Goal: Transaction & Acquisition: Download file/media

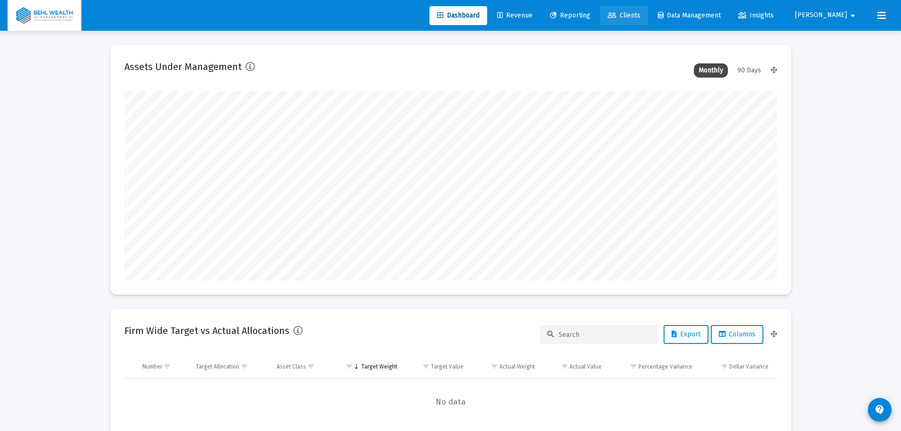
click at [646, 22] on link "Clients" at bounding box center [624, 15] width 48 height 19
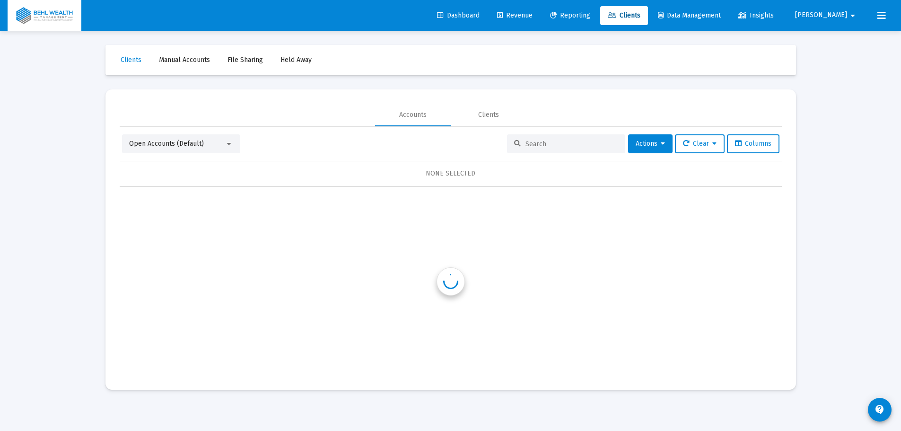
click at [590, 17] on span "Reporting" at bounding box center [570, 15] width 40 height 8
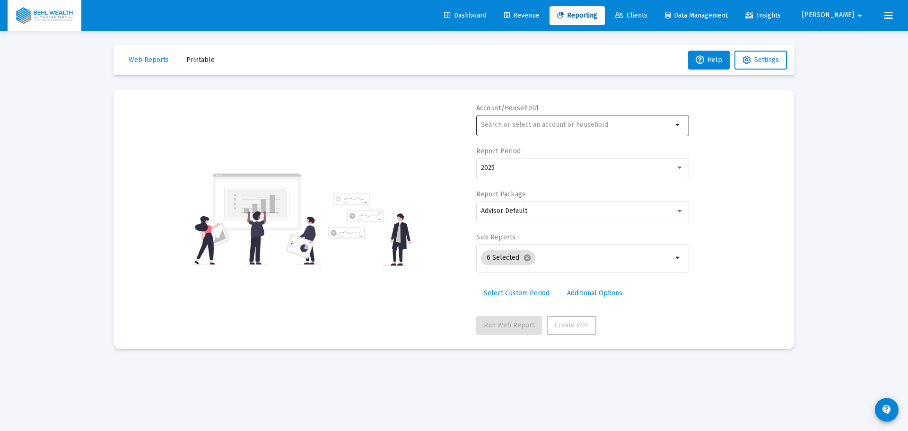
click at [547, 115] on div at bounding box center [577, 124] width 192 height 23
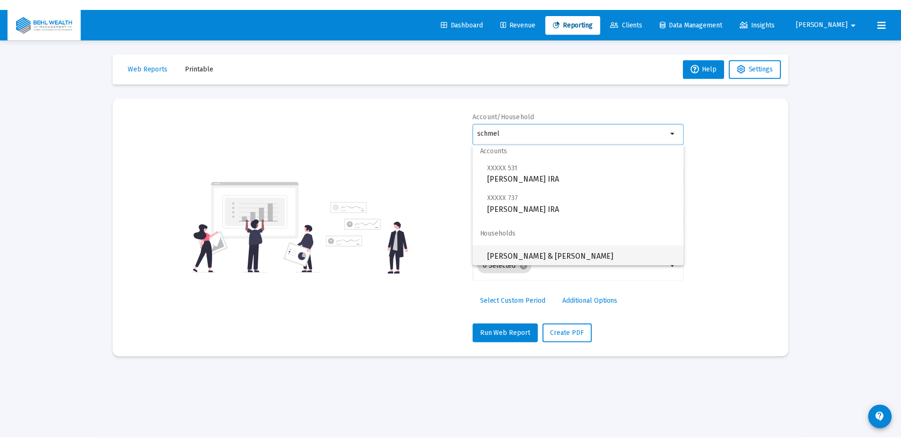
scroll to position [8, 0]
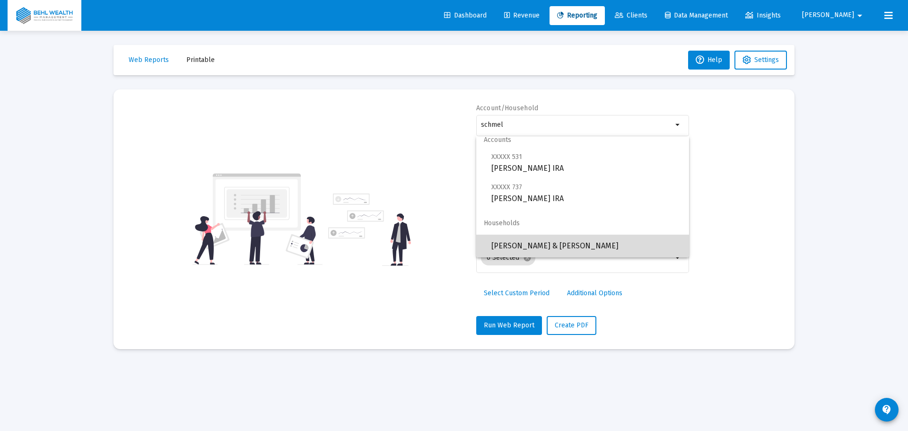
click at [588, 239] on span "[PERSON_NAME] & [PERSON_NAME]" at bounding box center [586, 246] width 190 height 23
type input "[PERSON_NAME] & [PERSON_NAME]"
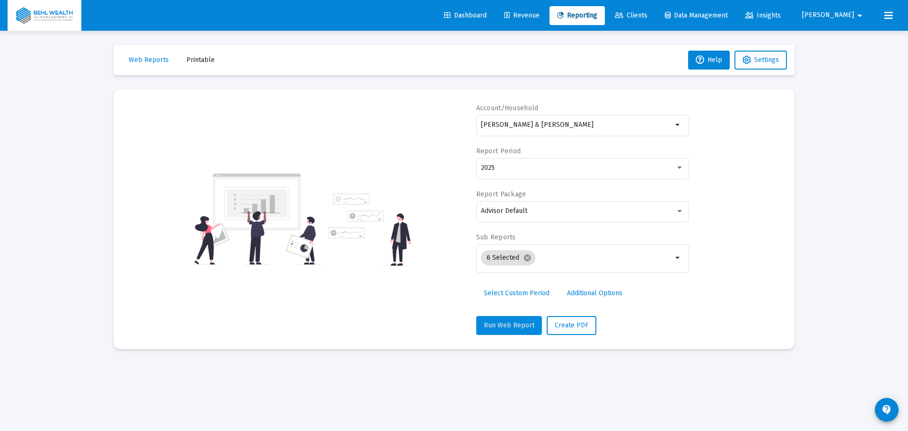
click at [506, 325] on span "Run Web Report" at bounding box center [509, 325] width 51 height 8
select select "View all"
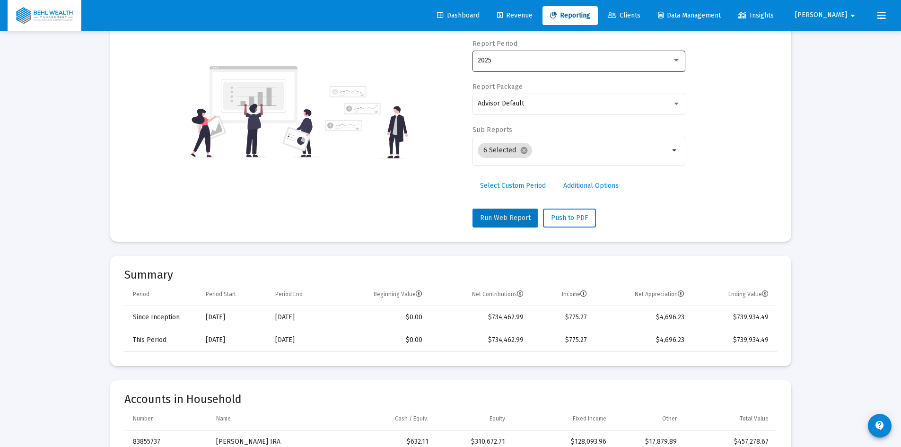
scroll to position [0, 0]
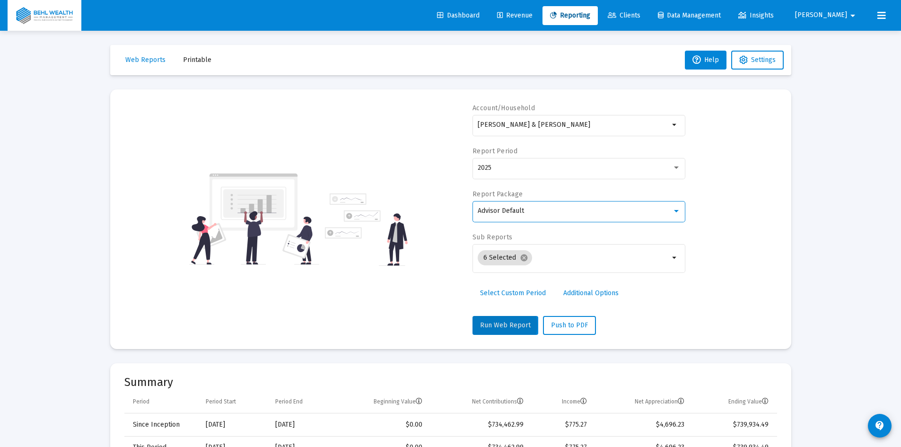
click at [508, 214] on span "Advisor Default" at bounding box center [501, 211] width 46 height 8
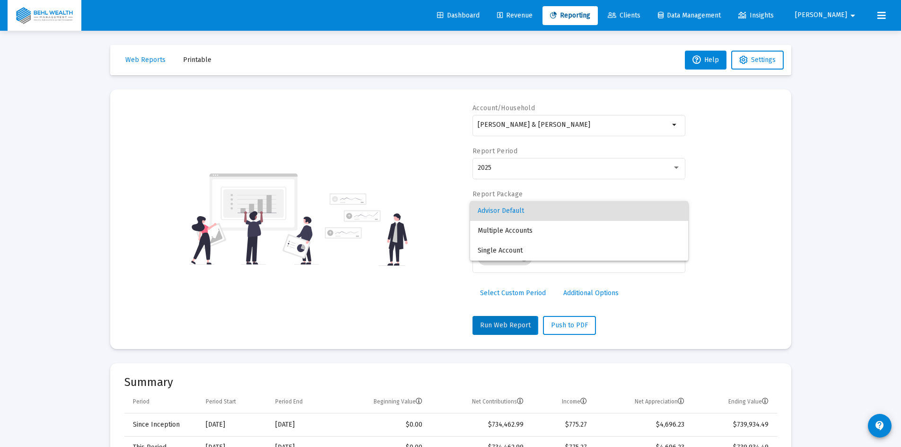
click at [782, 235] on div at bounding box center [450, 223] width 901 height 447
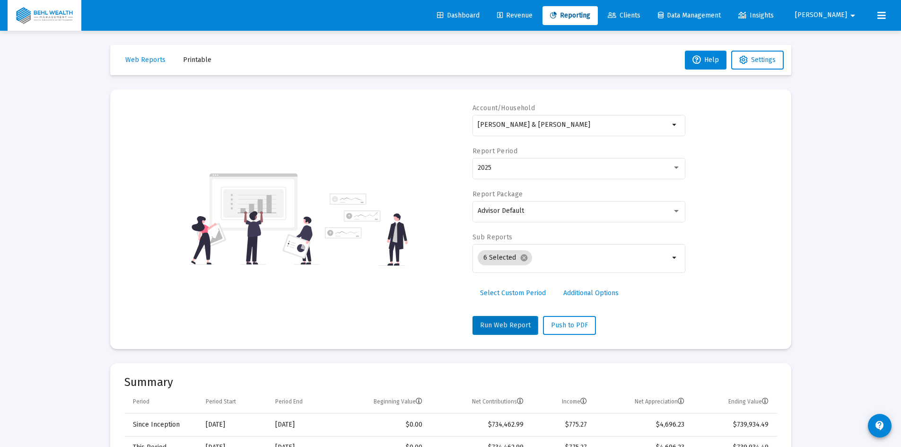
click at [595, 294] on span "Additional Options" at bounding box center [590, 293] width 55 height 8
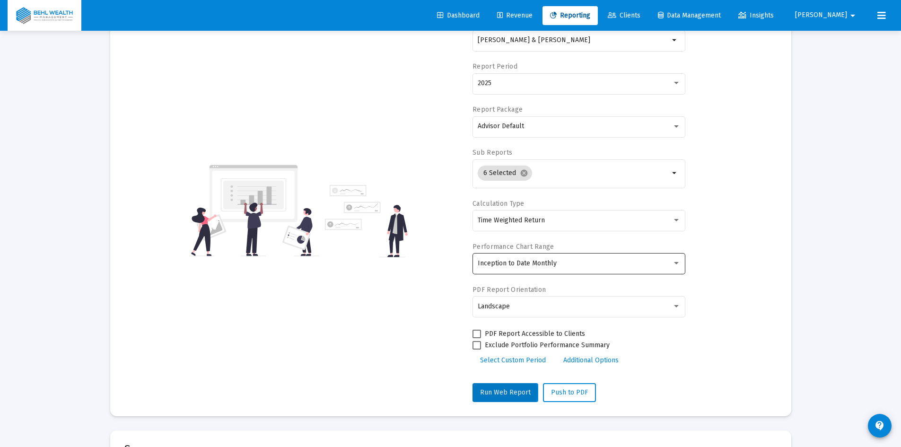
scroll to position [95, 0]
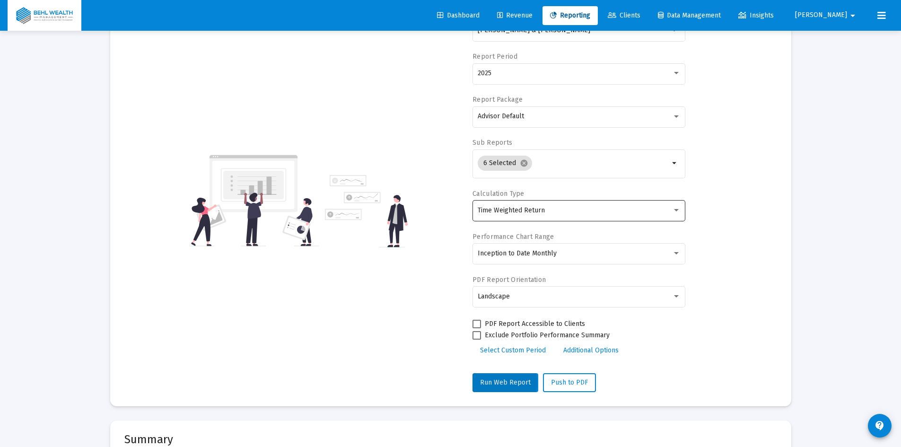
click at [637, 205] on div "Time Weighted Return" at bounding box center [579, 210] width 203 height 23
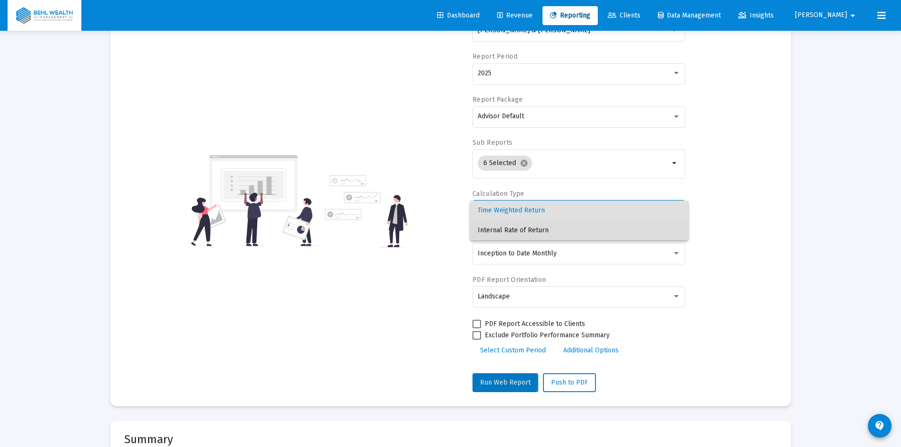
click at [602, 229] on span "Internal Rate of Return" at bounding box center [579, 230] width 203 height 20
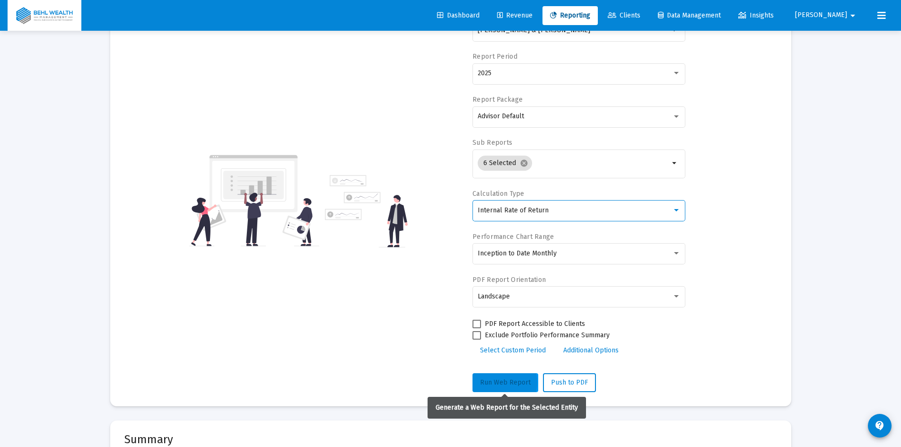
click at [512, 380] on span "Run Web Report" at bounding box center [505, 382] width 51 height 8
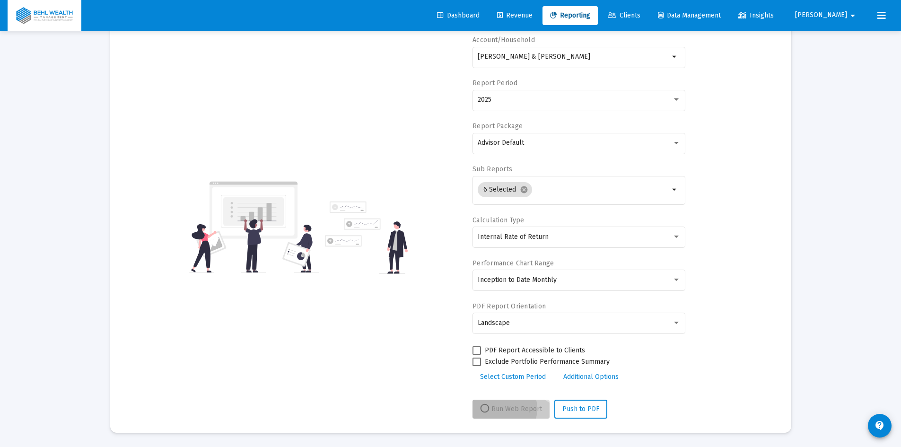
select select "View all"
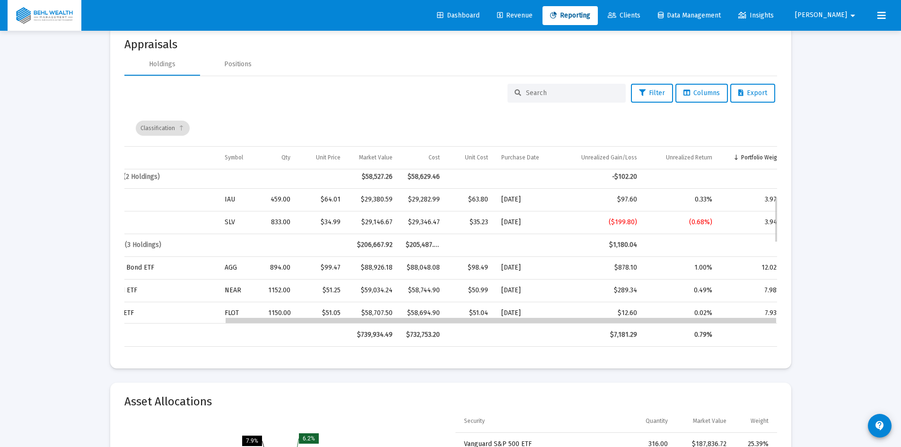
scroll to position [0, 119]
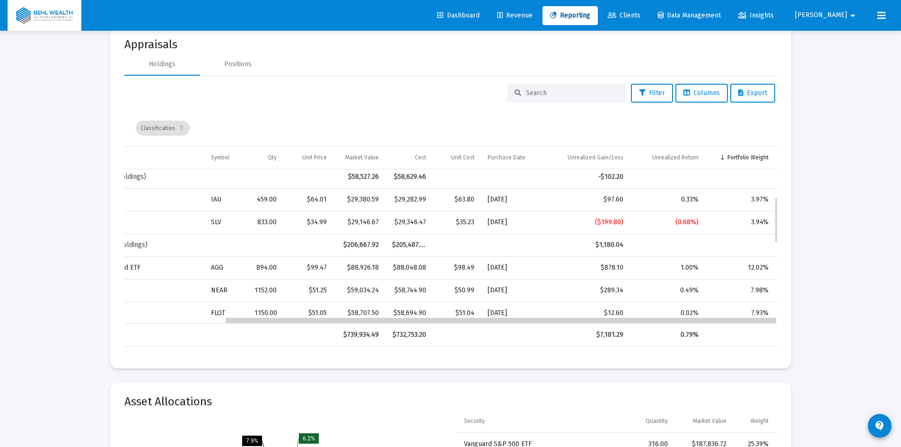
drag, startPoint x: 530, startPoint y: 322, endPoint x: 696, endPoint y: 322, distance: 166.0
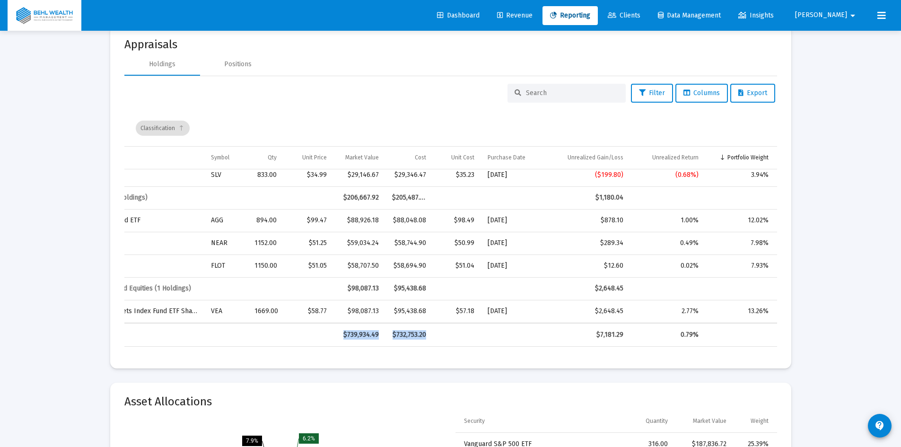
drag, startPoint x: 622, startPoint y: 323, endPoint x: 511, endPoint y: 328, distance: 111.7
click at [511, 328] on div "13 Holdings $739,934.49 $732,753.20 $7,181.29 0.79%" at bounding box center [450, 335] width 653 height 24
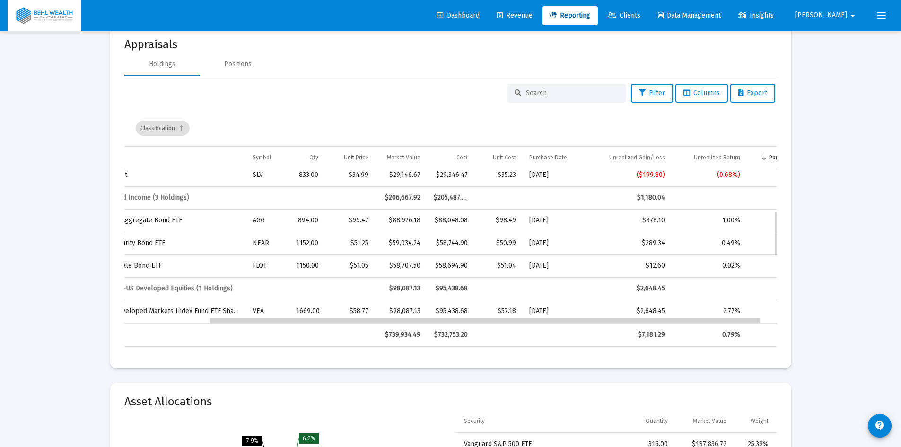
scroll to position [0, 77]
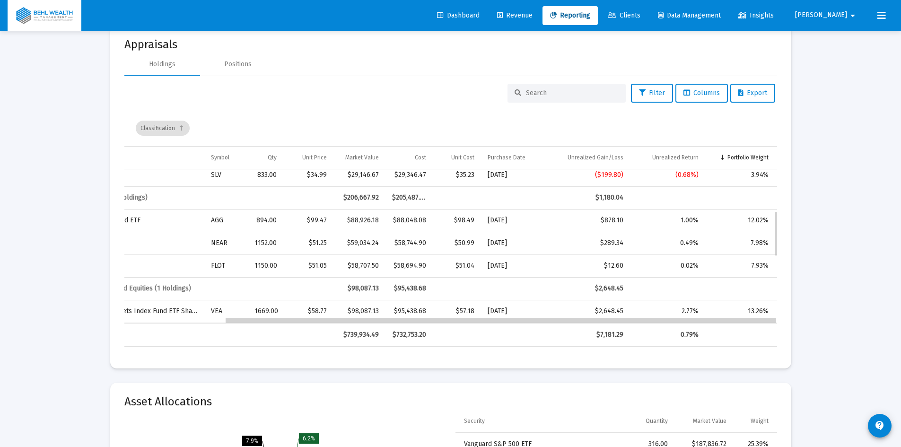
drag, startPoint x: 521, startPoint y: 321, endPoint x: 620, endPoint y: 321, distance: 99.3
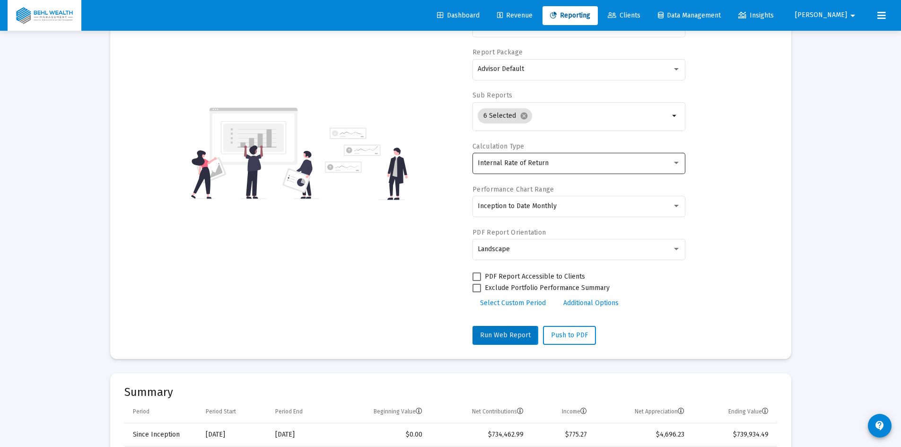
click at [514, 166] on span "Internal Rate of Return" at bounding box center [513, 163] width 71 height 8
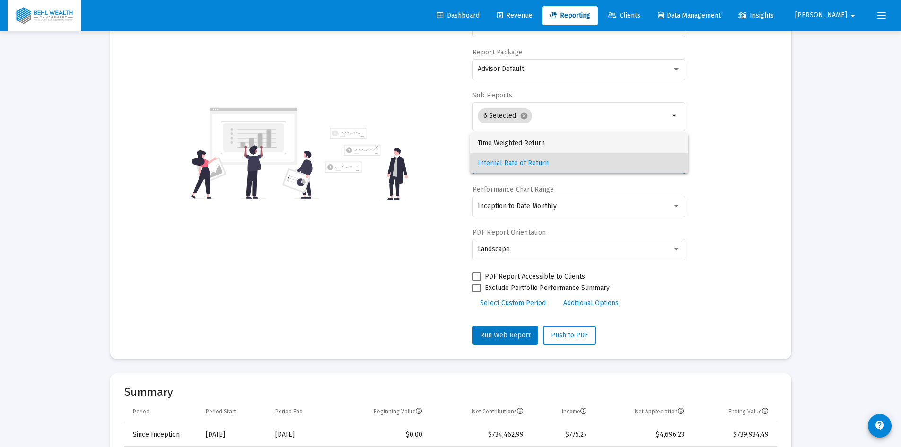
click at [514, 139] on span "Time Weighted Return" at bounding box center [579, 143] width 203 height 20
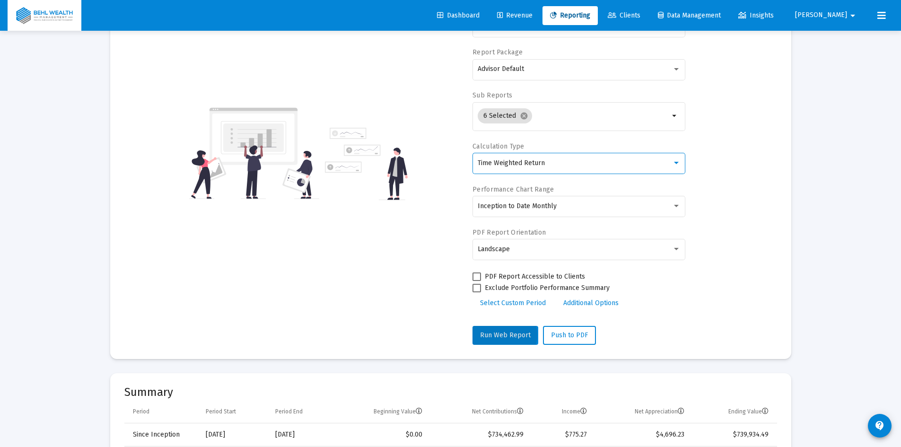
click at [617, 304] on span "Additional Options" at bounding box center [590, 303] width 55 height 8
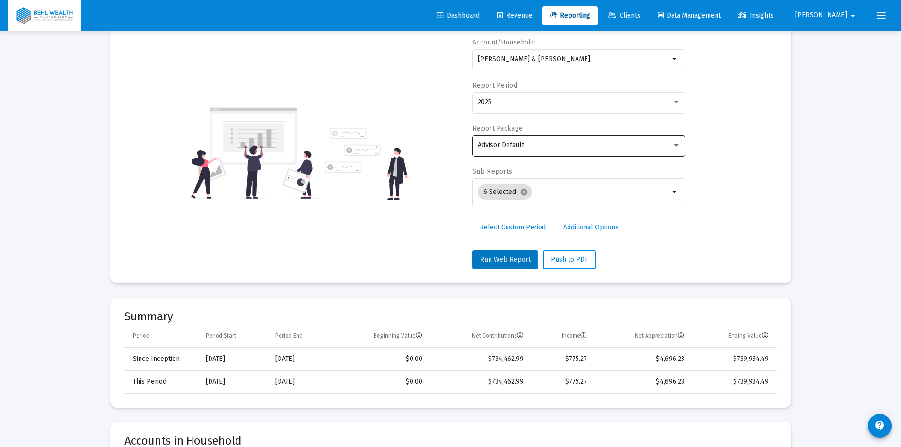
click at [529, 151] on div "Advisor Default" at bounding box center [579, 144] width 203 height 23
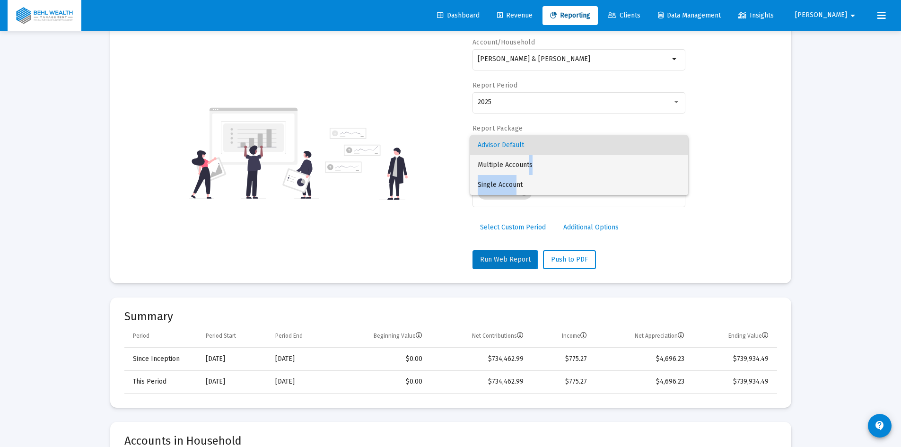
drag, startPoint x: 516, startPoint y: 188, endPoint x: 528, endPoint y: 167, distance: 24.1
click at [528, 167] on div "Advisor Default Multiple Accounts Single Account" at bounding box center [579, 165] width 218 height 60
click at [528, 167] on span "Multiple Accounts" at bounding box center [579, 165] width 203 height 20
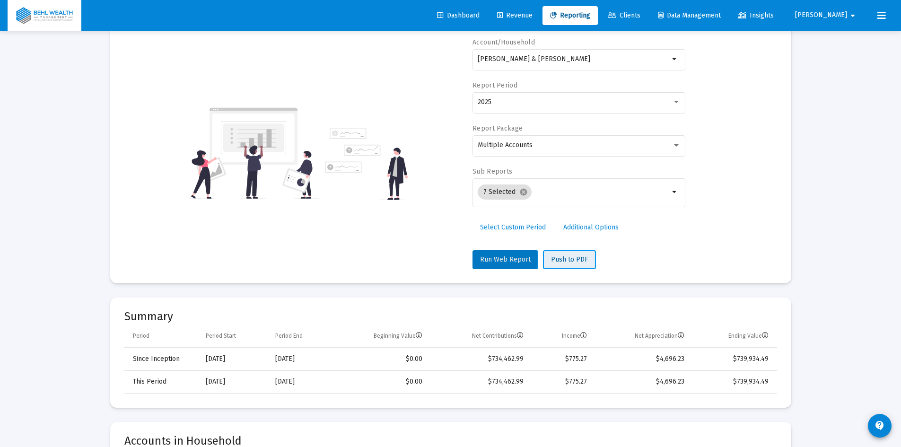
click at [576, 260] on span "Push to PDF" at bounding box center [569, 259] width 37 height 8
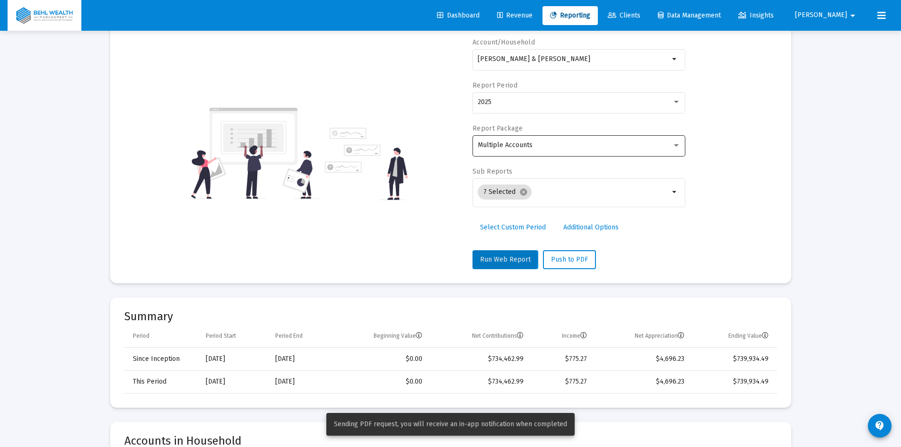
click at [525, 145] on span "Multiple Accounts" at bounding box center [505, 145] width 55 height 8
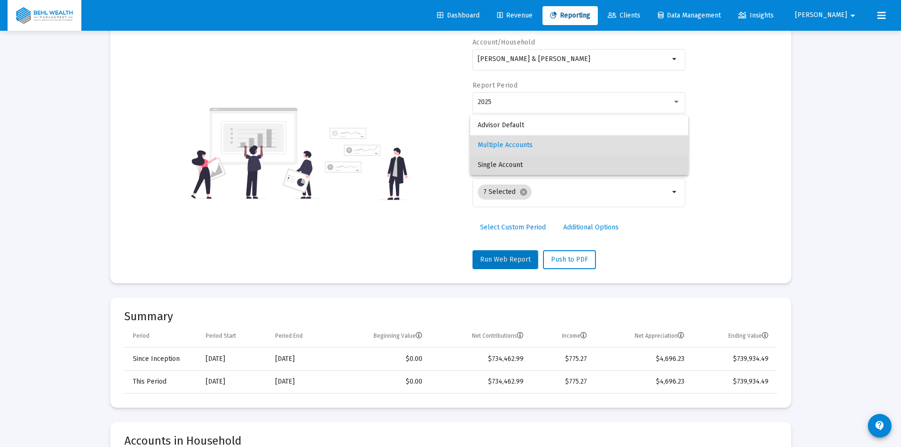
click at [522, 164] on span "Single Account" at bounding box center [579, 165] width 203 height 20
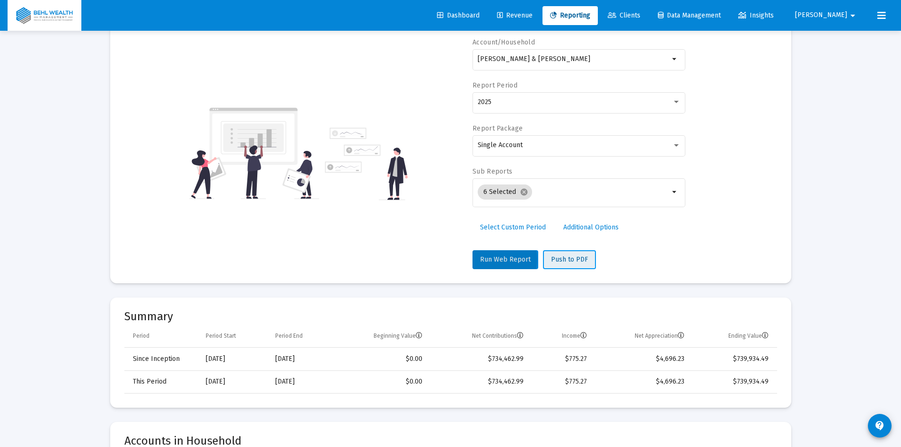
click at [564, 259] on span "Push to PDF" at bounding box center [569, 259] width 37 height 8
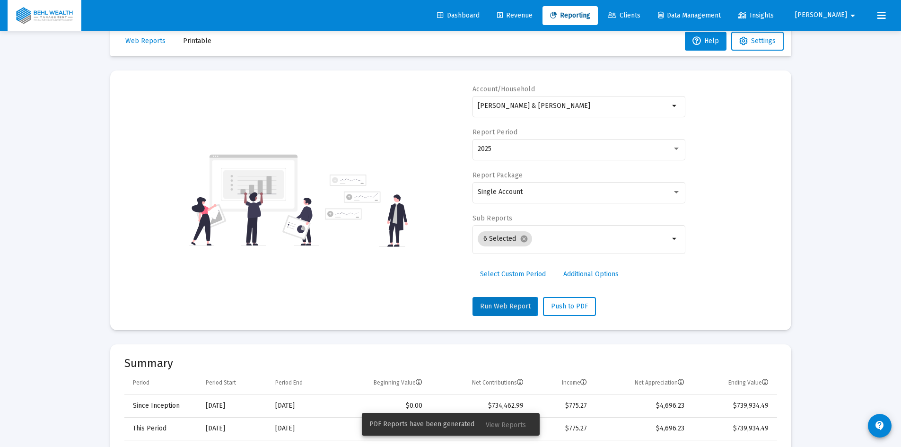
scroll to position [0, 0]
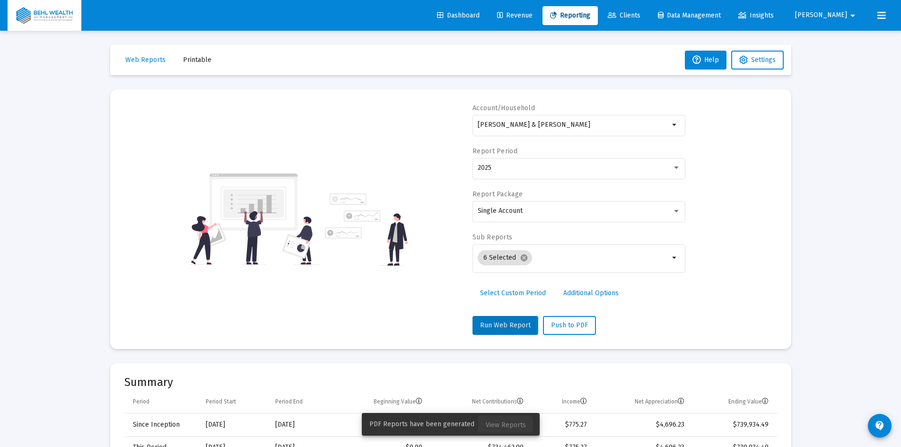
click at [492, 403] on span "View Reports" at bounding box center [506, 425] width 40 height 8
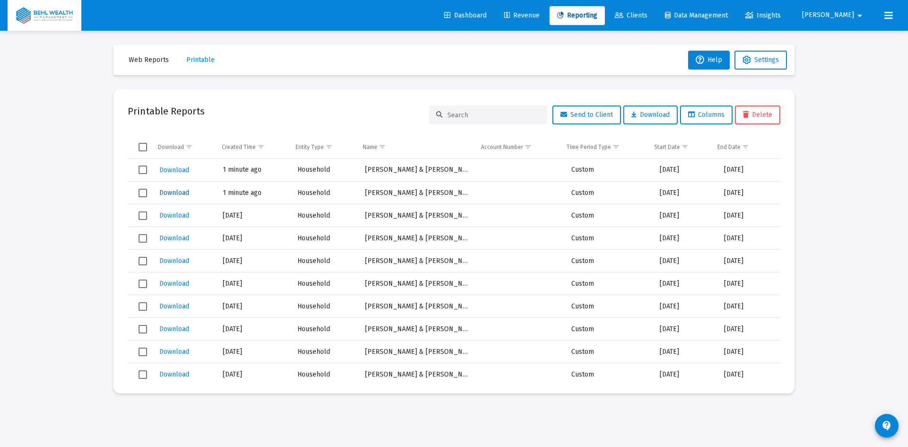
click at [168, 193] on span "Download" at bounding box center [174, 193] width 30 height 8
click at [181, 173] on span "Download" at bounding box center [174, 170] width 30 height 8
click at [157, 61] on span "Web Reports" at bounding box center [149, 60] width 40 height 8
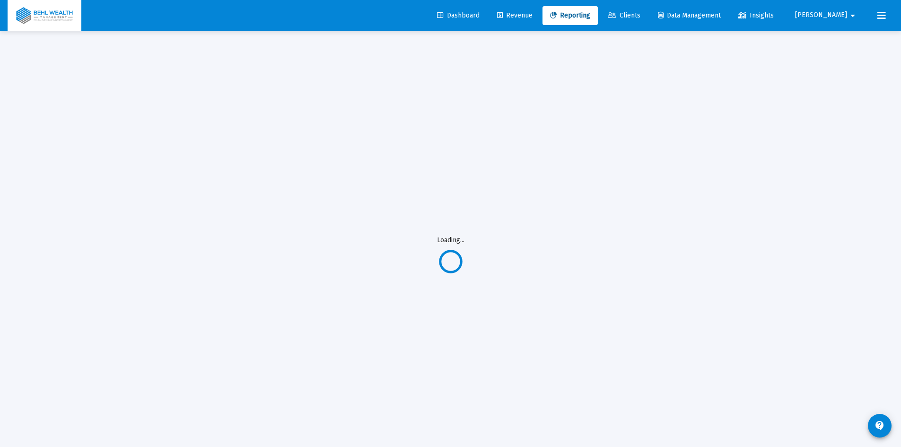
select select "View all"
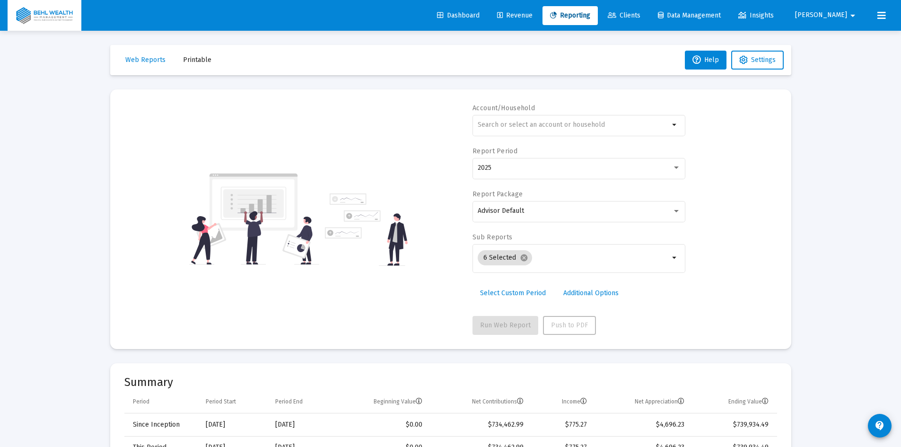
click at [585, 299] on link "Additional Options" at bounding box center [591, 293] width 70 height 19
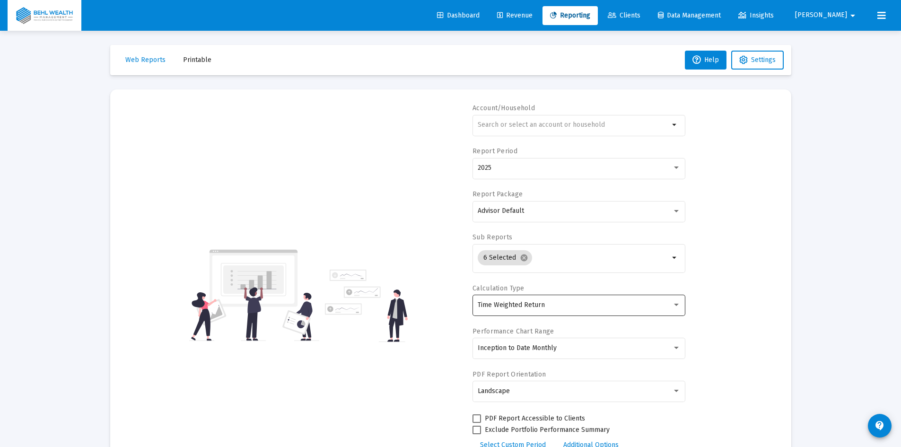
click at [567, 308] on div "Time Weighted Return" at bounding box center [575, 305] width 194 height 8
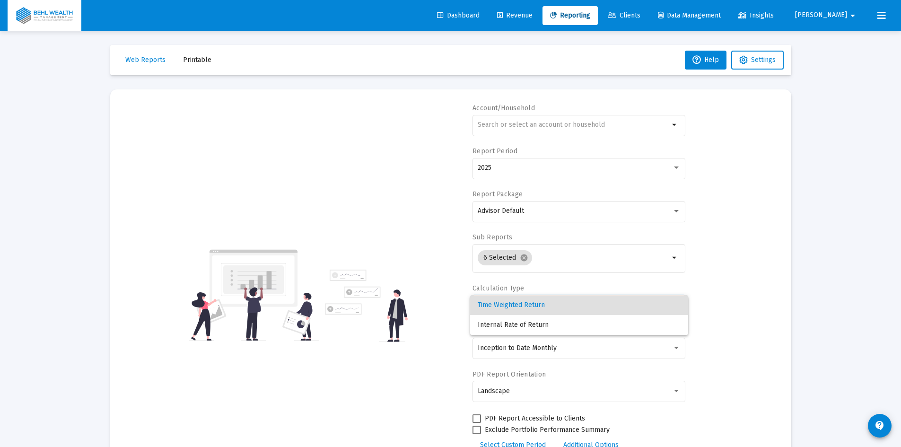
click at [558, 302] on span "Time Weighted Return" at bounding box center [579, 305] width 203 height 20
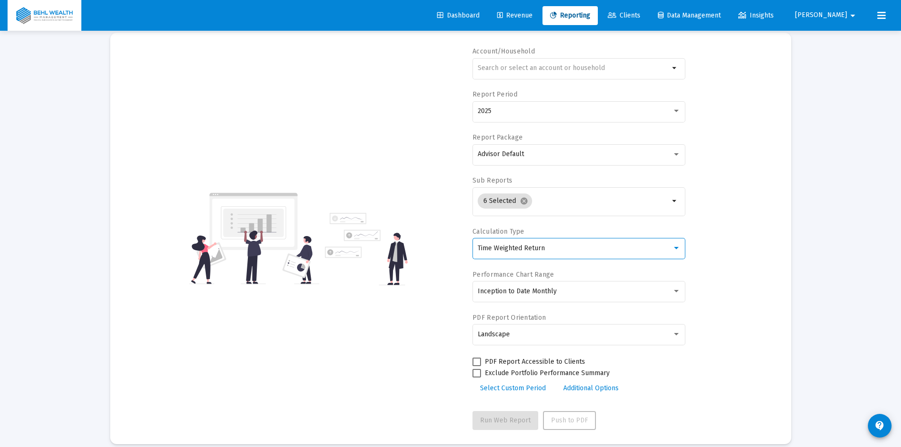
scroll to position [142, 0]
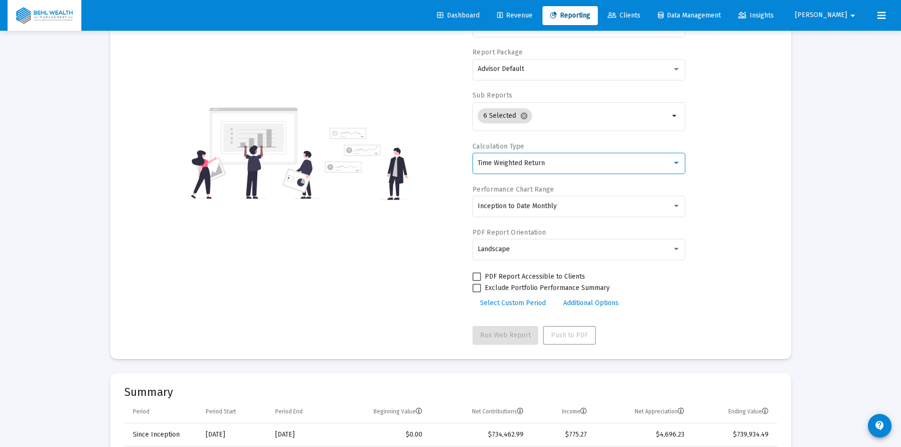
click at [593, 305] on span "Additional Options" at bounding box center [590, 303] width 55 height 8
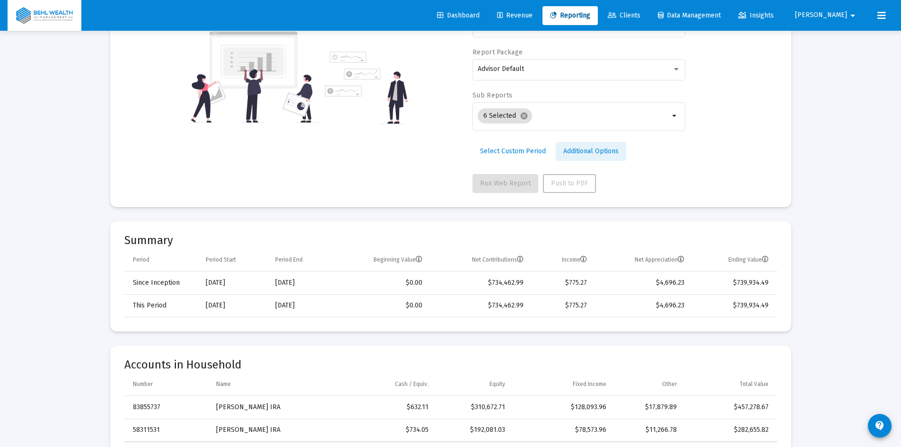
scroll to position [66, 0]
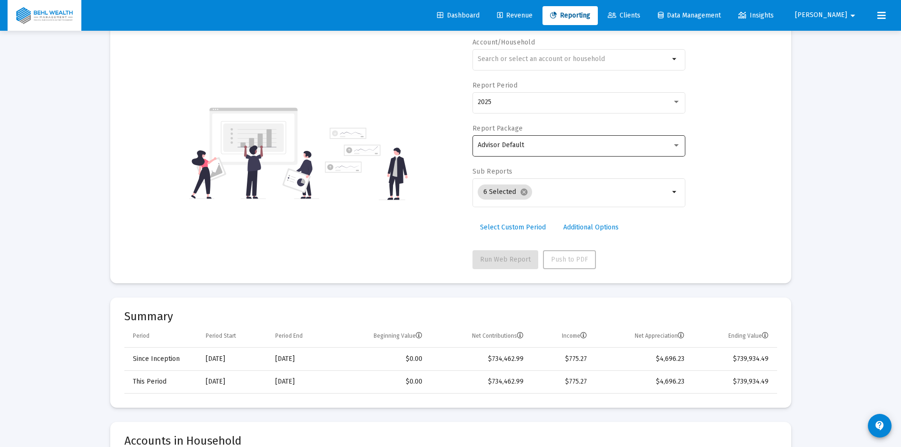
click at [523, 144] on span "Advisor Default" at bounding box center [501, 145] width 46 height 8
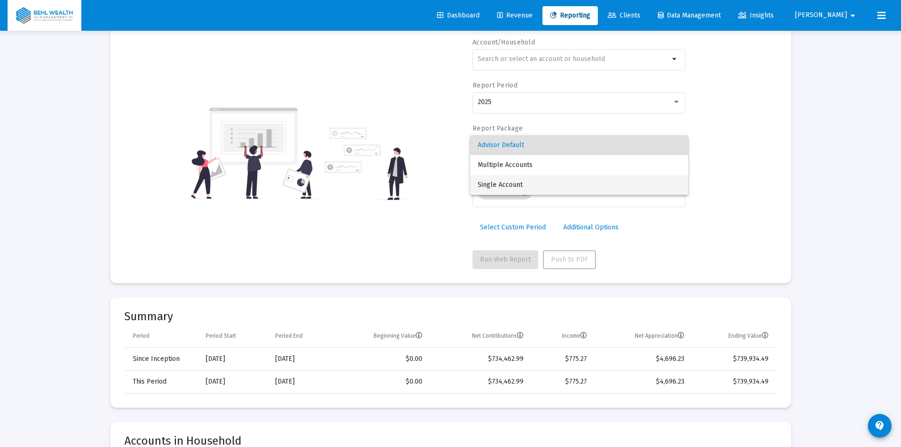
click at [519, 183] on span "Single Account" at bounding box center [579, 185] width 203 height 20
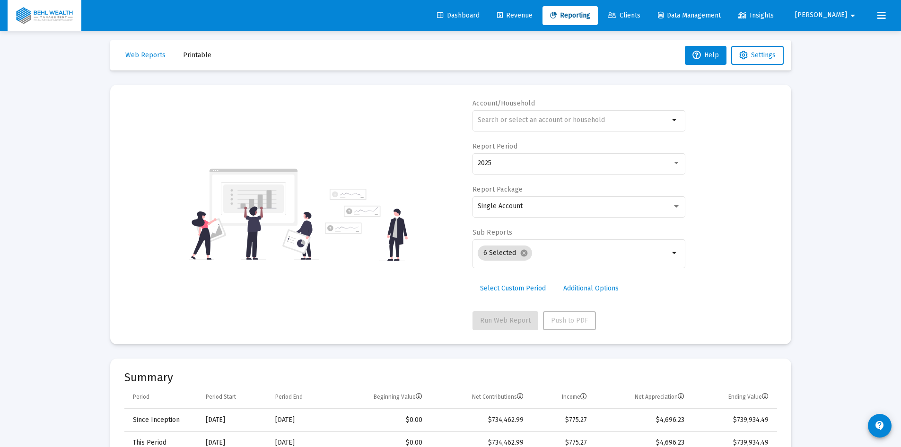
scroll to position [0, 0]
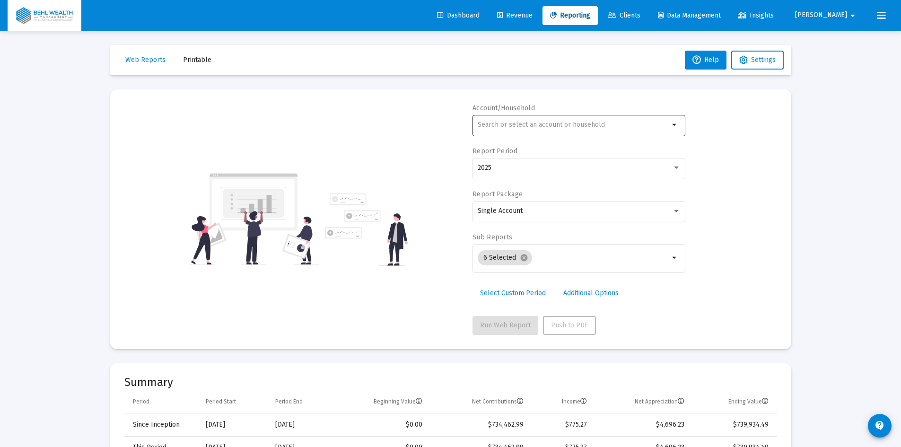
click at [579, 134] on div at bounding box center [574, 124] width 192 height 23
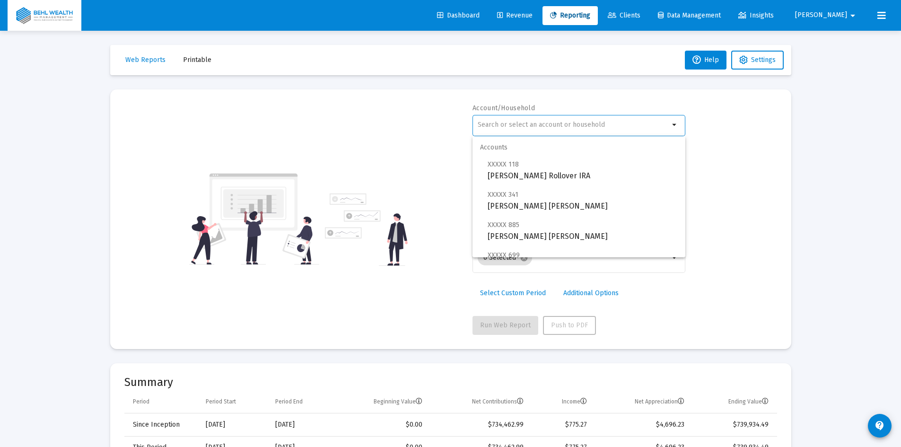
click at [586, 125] on input "text" at bounding box center [574, 125] width 192 height 8
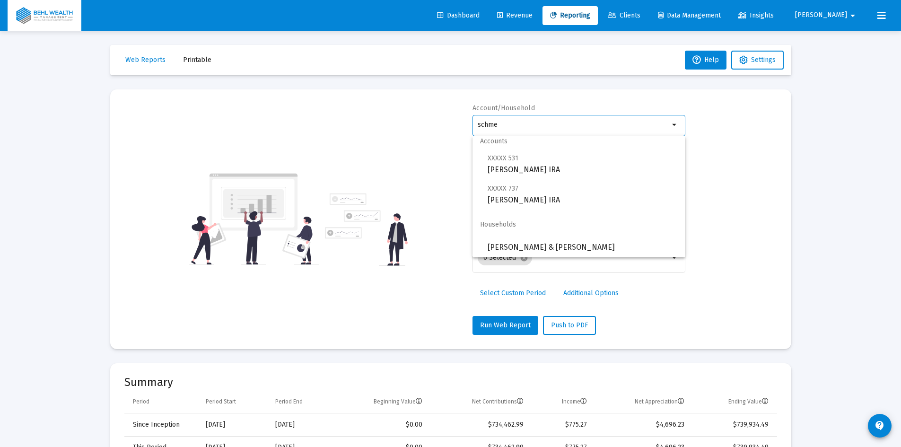
scroll to position [8, 0]
click at [587, 236] on span "[PERSON_NAME] & [PERSON_NAME]" at bounding box center [583, 246] width 190 height 23
type input "[PERSON_NAME] & [PERSON_NAME]"
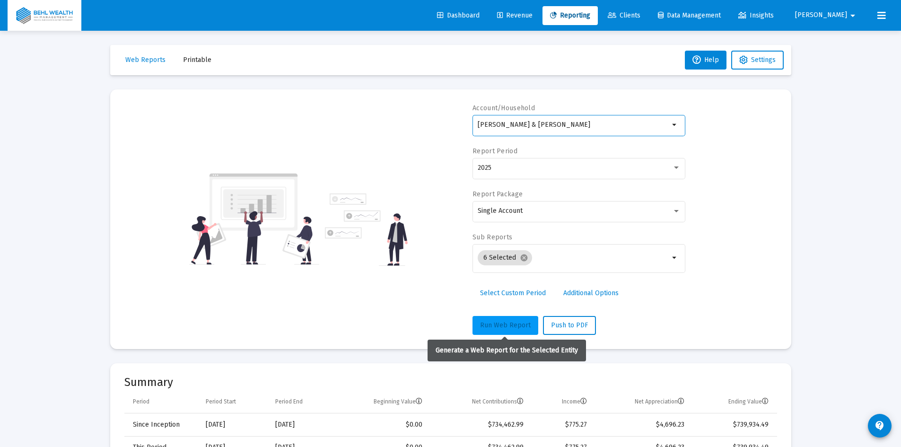
click at [519, 322] on span "Run Web Report" at bounding box center [505, 325] width 51 height 8
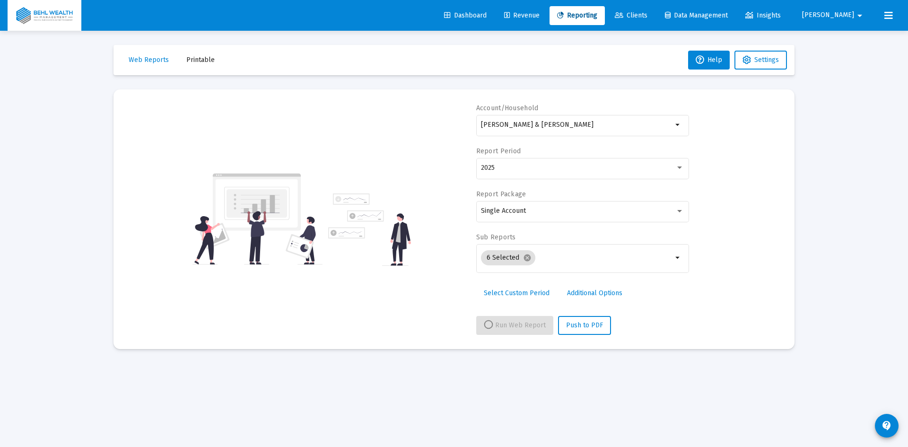
select select "View all"
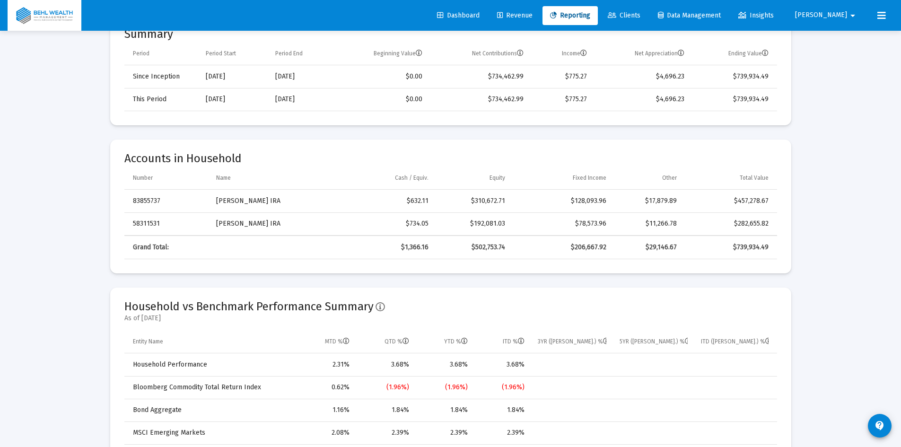
scroll to position [331, 0]
